Goal: Find specific page/section: Find specific page/section

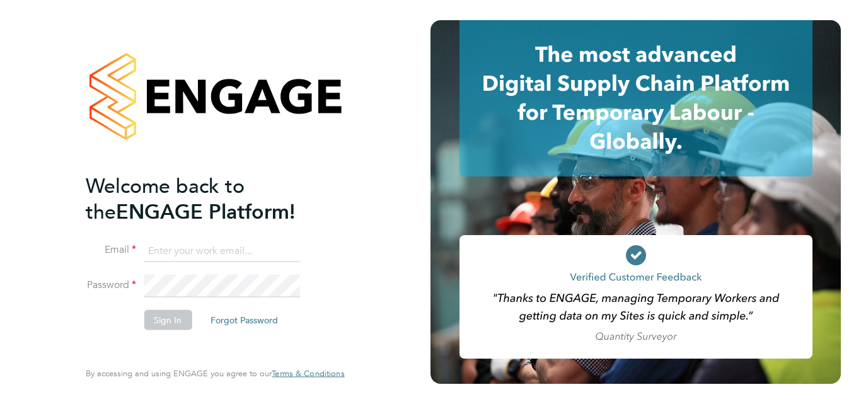
type input "nicola.wilson@linearrecruitment.co.uk"
click at [174, 322] on button "Sign In" at bounding box center [168, 320] width 48 height 20
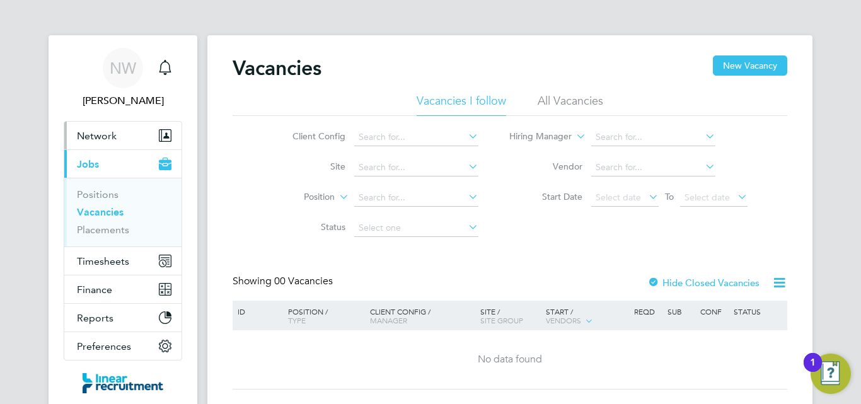
click at [83, 134] on span "Network" at bounding box center [97, 136] width 40 height 12
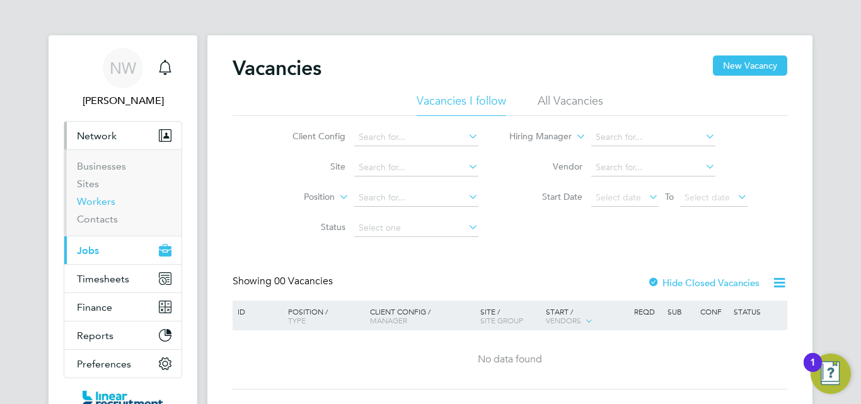
click at [102, 201] on link "Workers" at bounding box center [96, 201] width 38 height 12
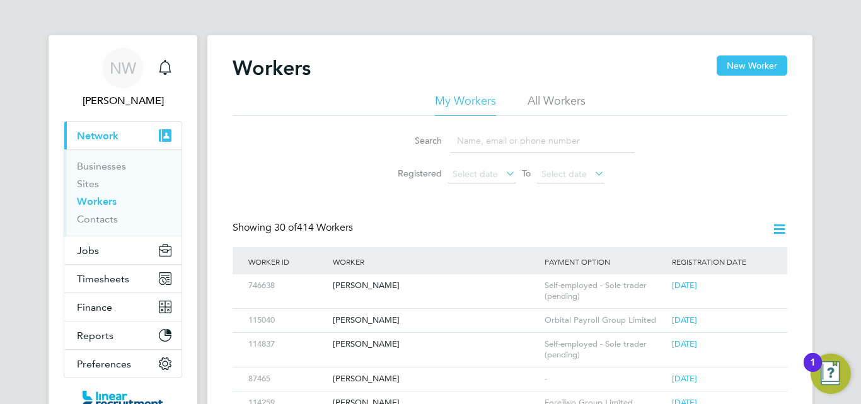
click at [479, 136] on input at bounding box center [543, 141] width 184 height 25
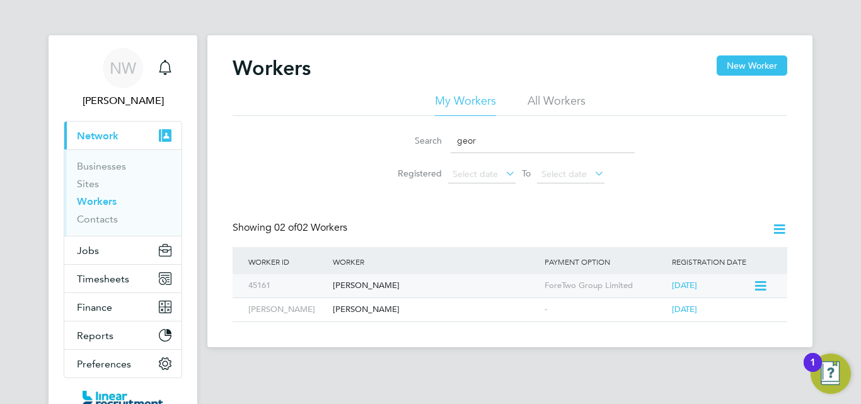
click at [373, 283] on div "[PERSON_NAME]" at bounding box center [436, 285] width 212 height 23
drag, startPoint x: 477, startPoint y: 144, endPoint x: 401, endPoint y: 127, distance: 77.5
click at [401, 127] on li "Search geor" at bounding box center [509, 140] width 281 height 37
type input "phil"
click at [357, 288] on div "[PERSON_NAME]" at bounding box center [436, 285] width 212 height 23
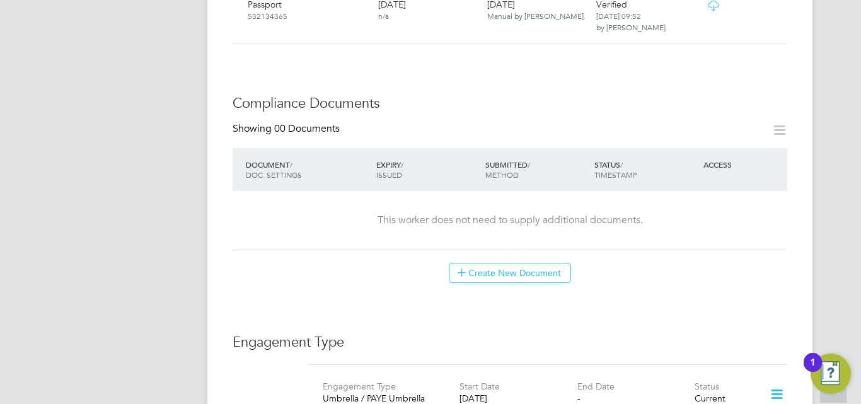
scroll to position [630, 0]
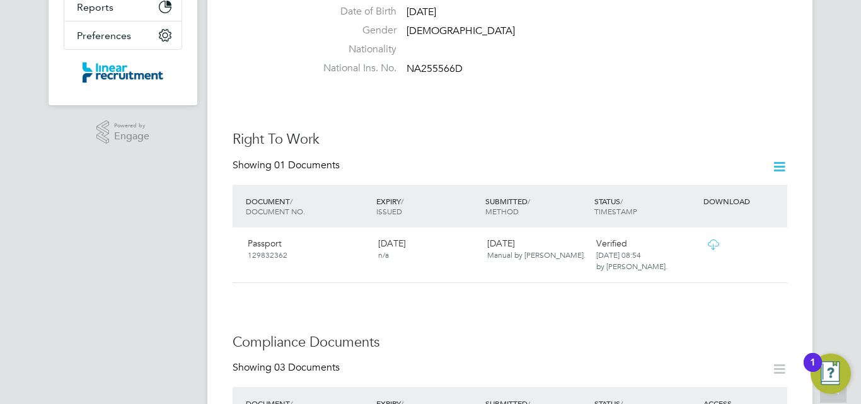
scroll to position [189, 0]
